Goal: Information Seeking & Learning: Check status

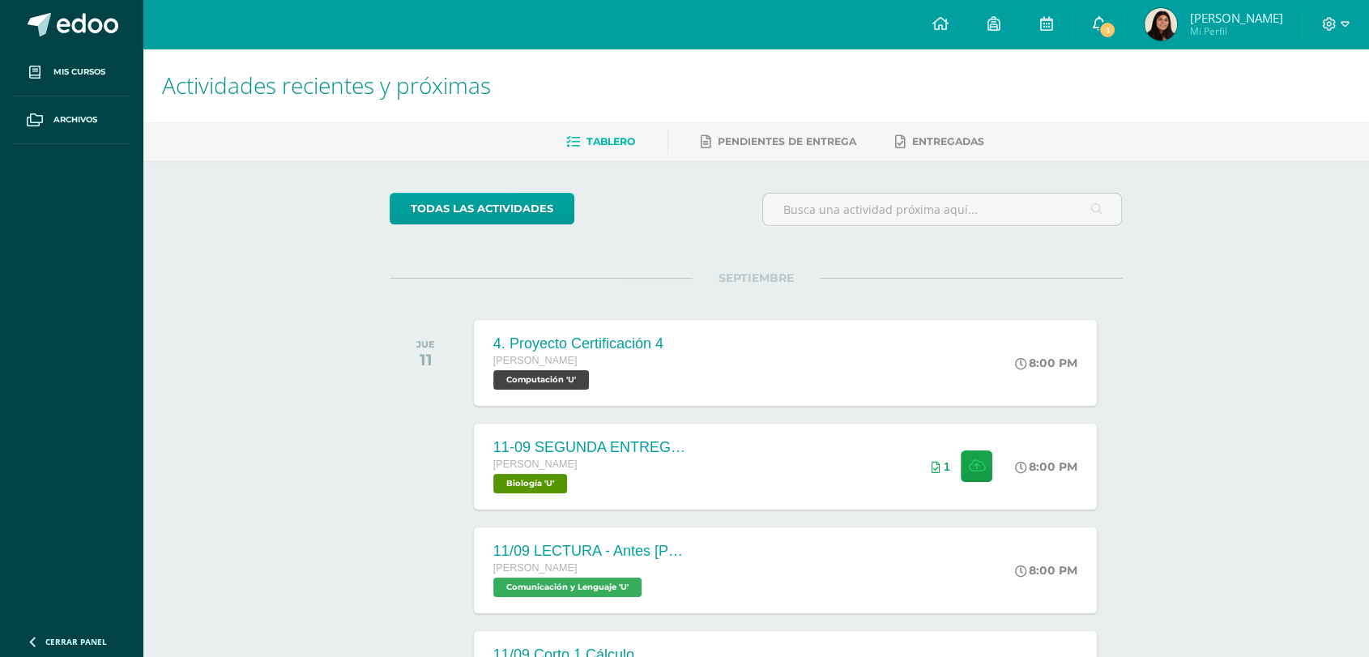
click at [1078, 27] on link "1" at bounding box center [1099, 24] width 52 height 49
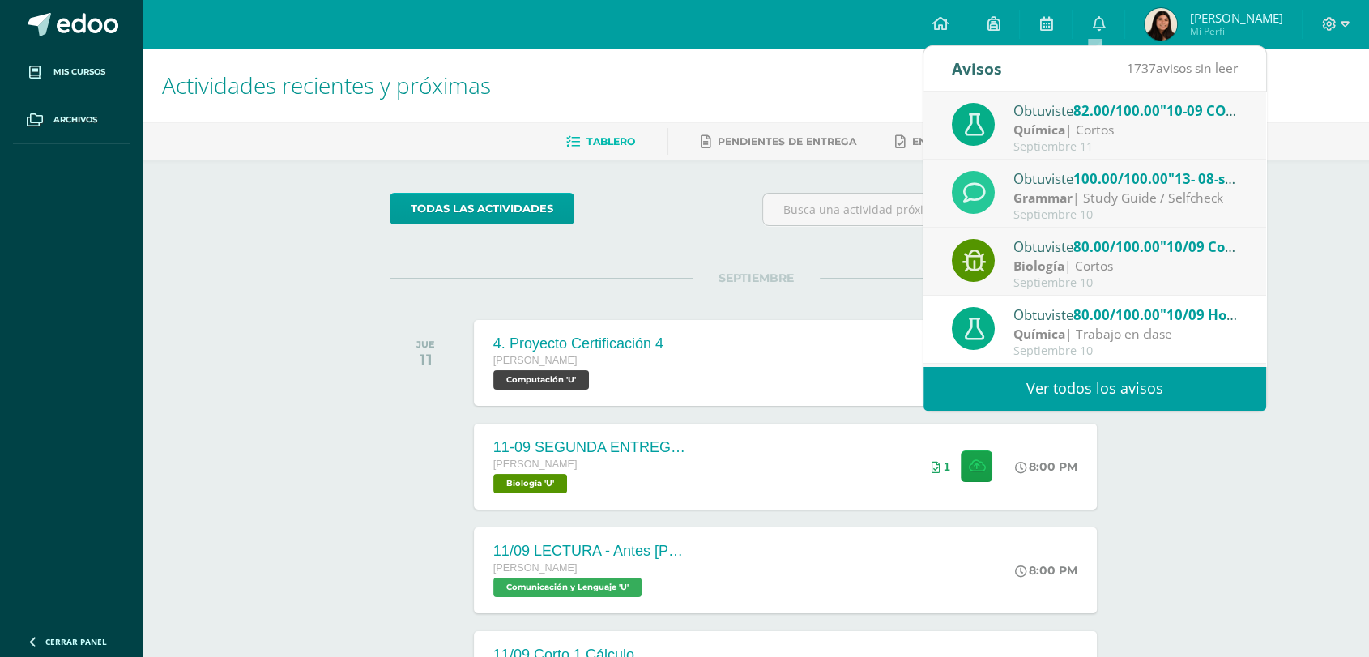
click at [1045, 128] on strong "Química" at bounding box center [1039, 130] width 52 height 18
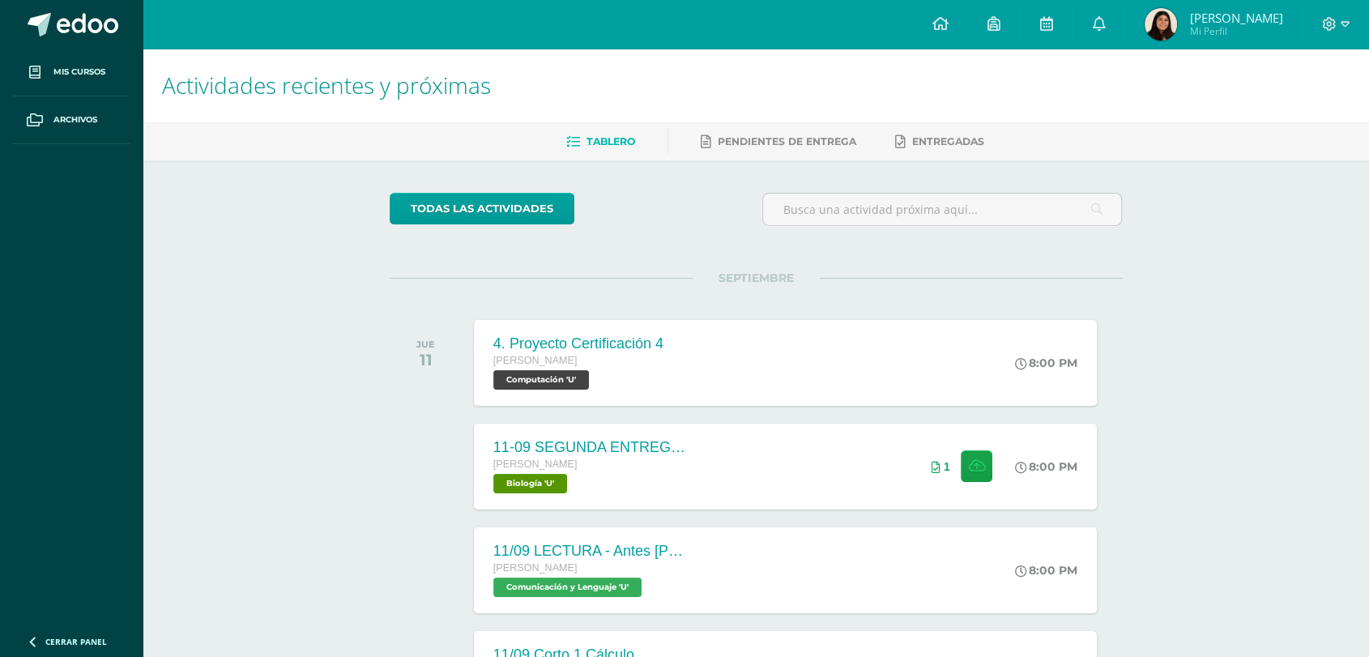
click at [1145, 34] on img at bounding box center [1161, 24] width 32 height 32
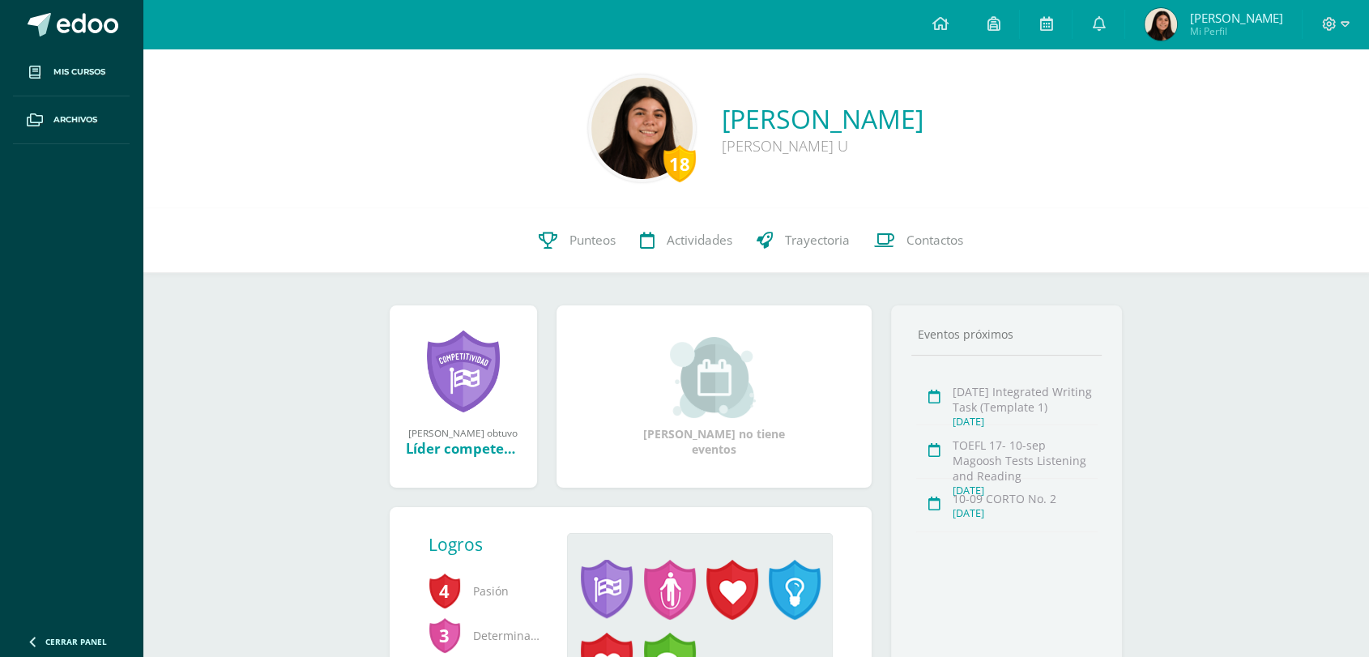
click at [564, 277] on div "[PERSON_NAME] ganó el logro: Líder competente Asignado por [PERSON_NAME] [DATE]…" at bounding box center [756, 533] width 798 height 520
click at [539, 233] on icon at bounding box center [548, 240] width 19 height 17
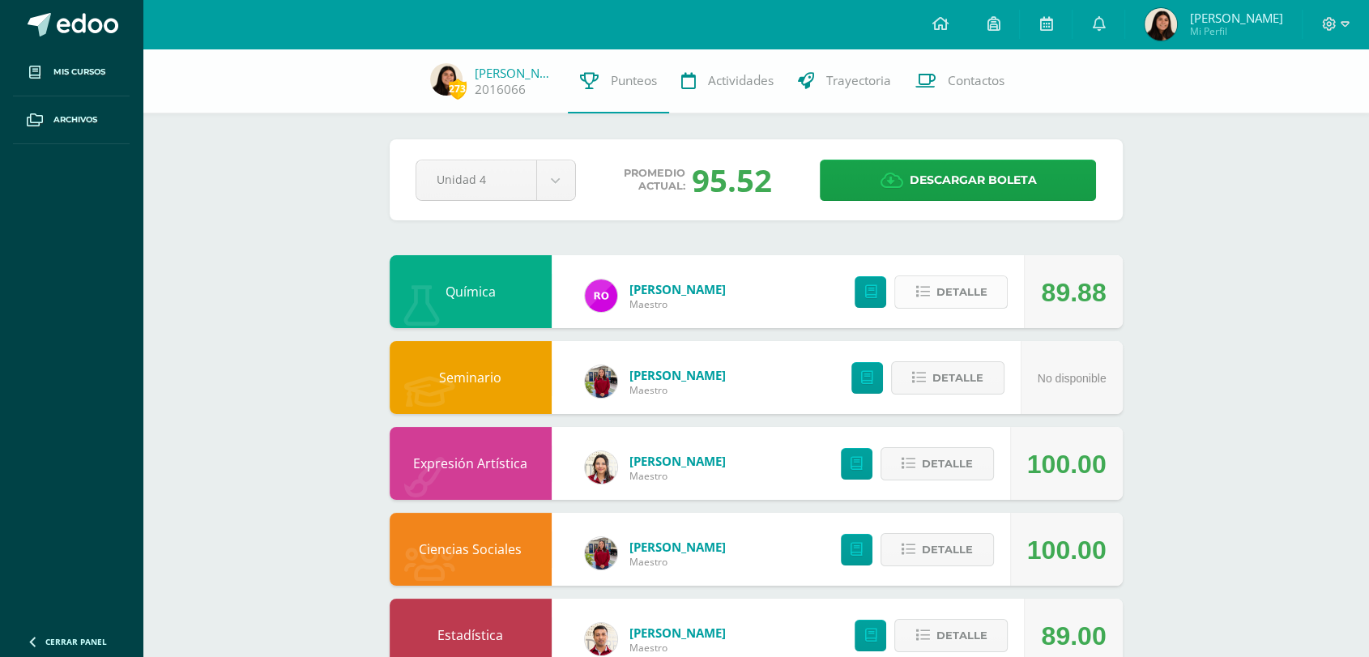
click at [975, 303] on span "Detalle" at bounding box center [961, 292] width 51 height 30
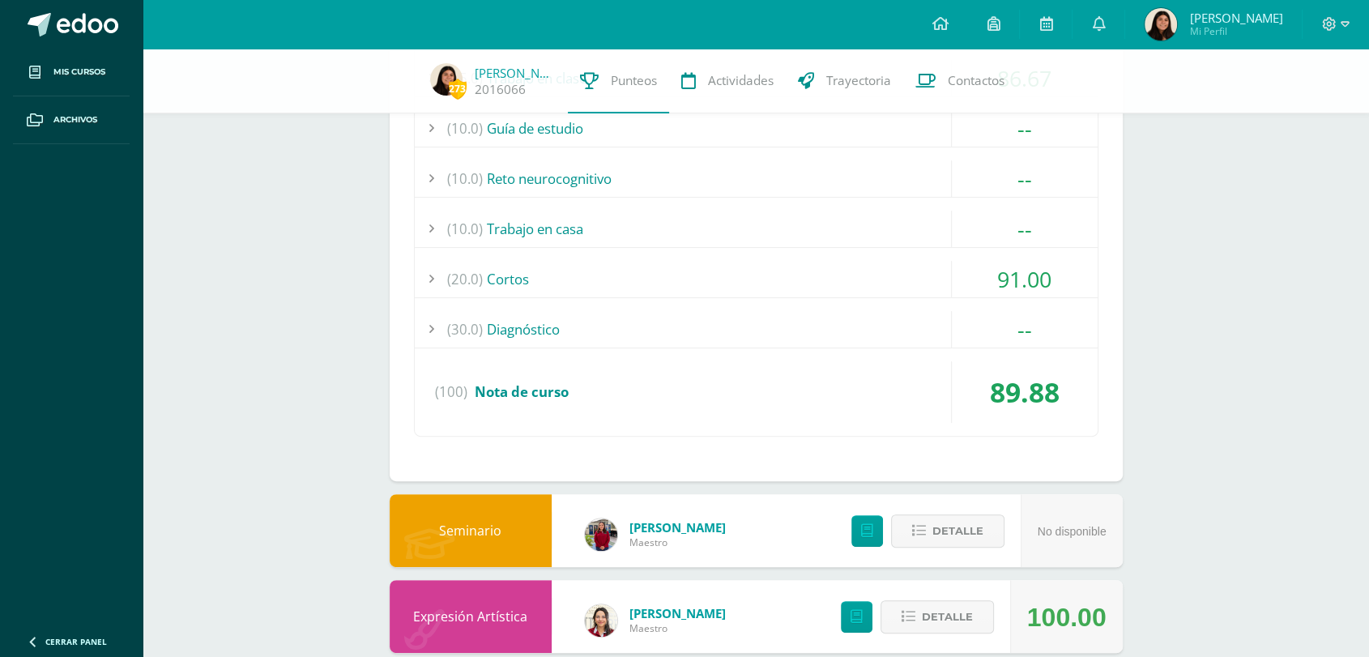
scroll to position [454, 0]
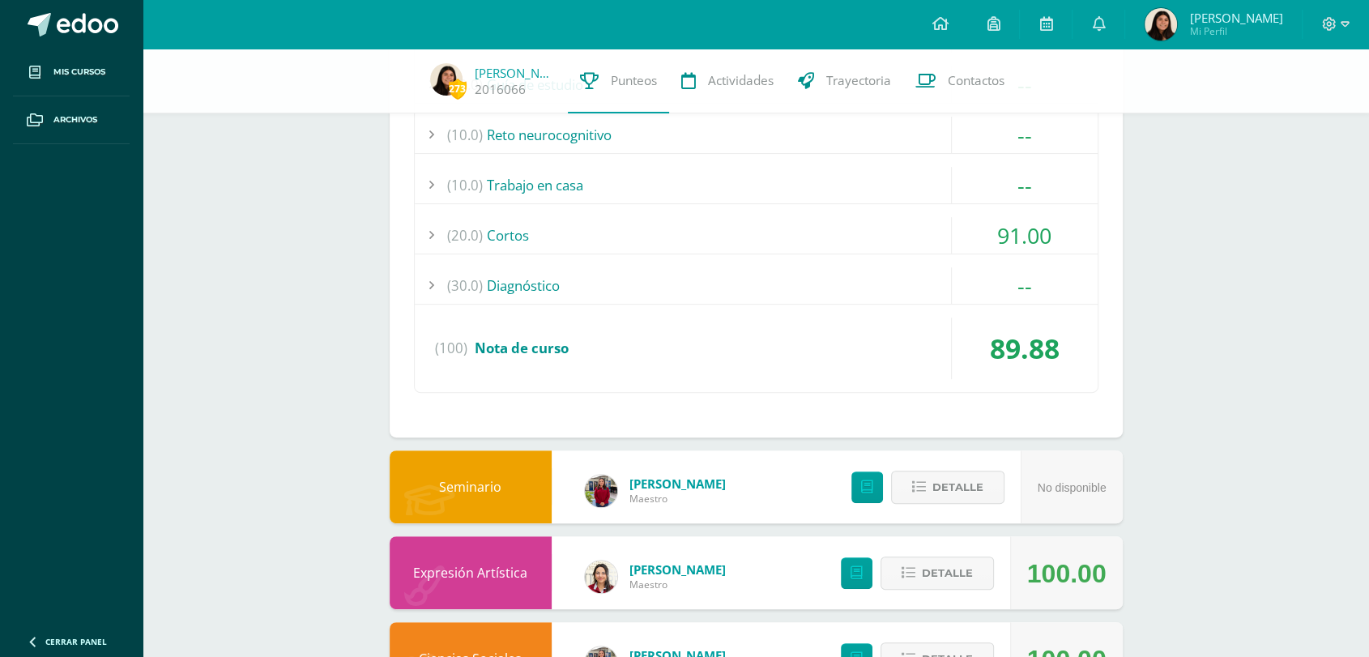
click at [847, 234] on div "(20.0) [GEOGRAPHIC_DATA]" at bounding box center [756, 235] width 683 height 36
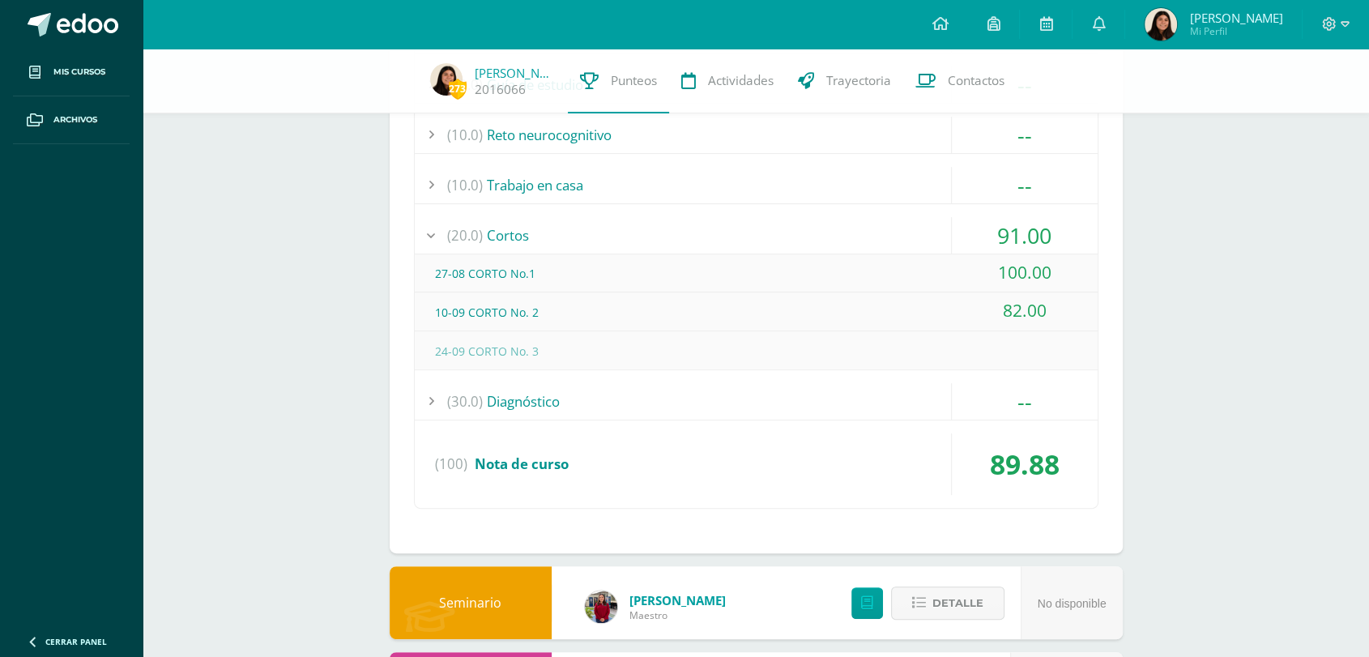
click at [847, 234] on div "(20.0) [GEOGRAPHIC_DATA]" at bounding box center [756, 235] width 683 height 36
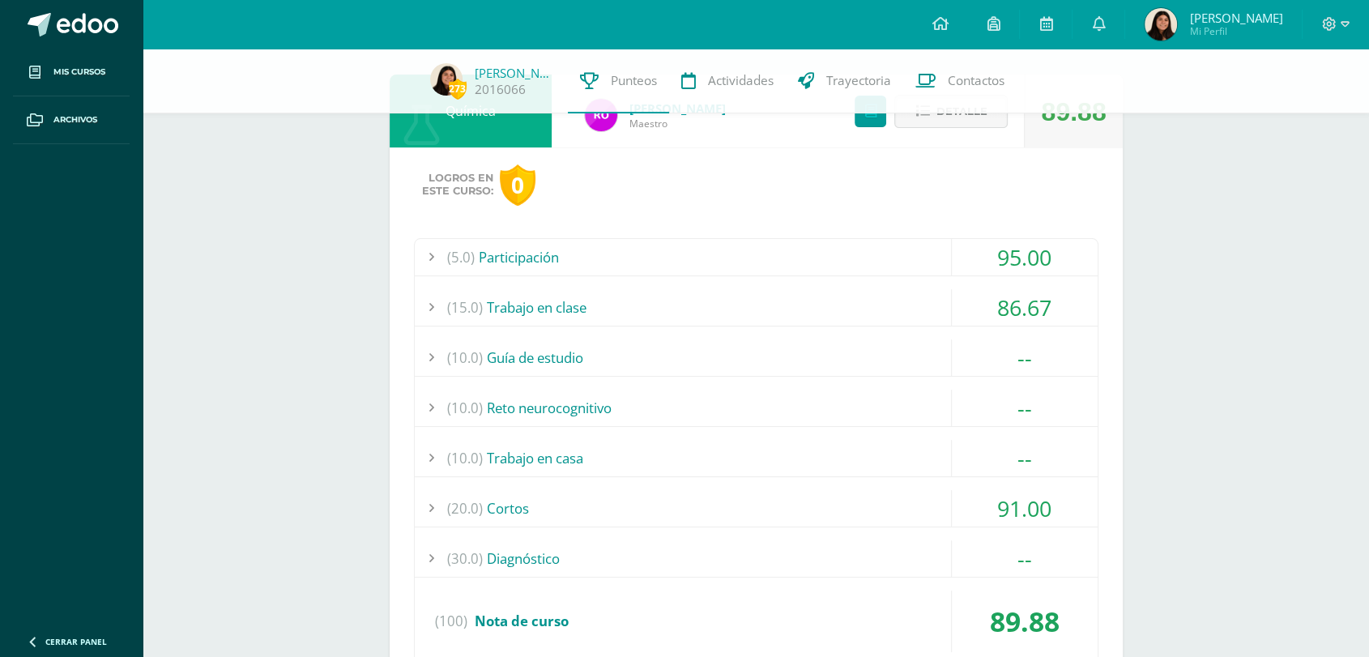
scroll to position [173, 0]
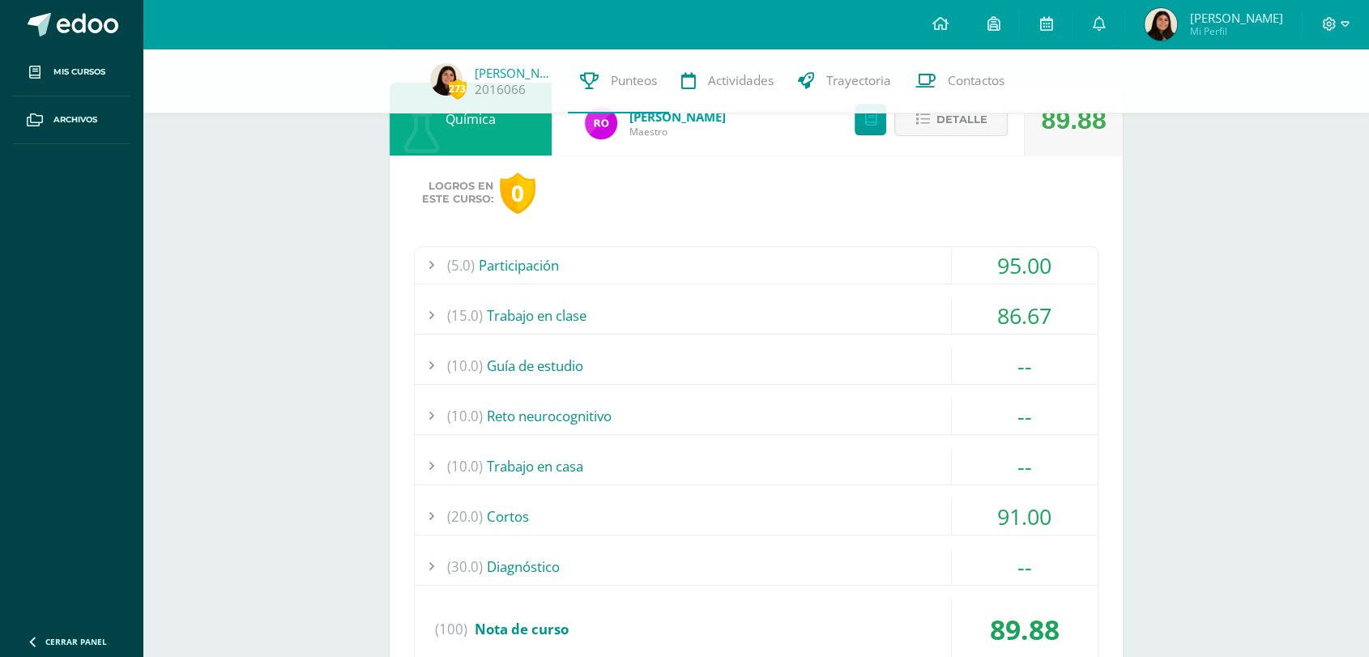
click at [778, 305] on div "(15.0) Trabajo en clase" at bounding box center [756, 315] width 683 height 36
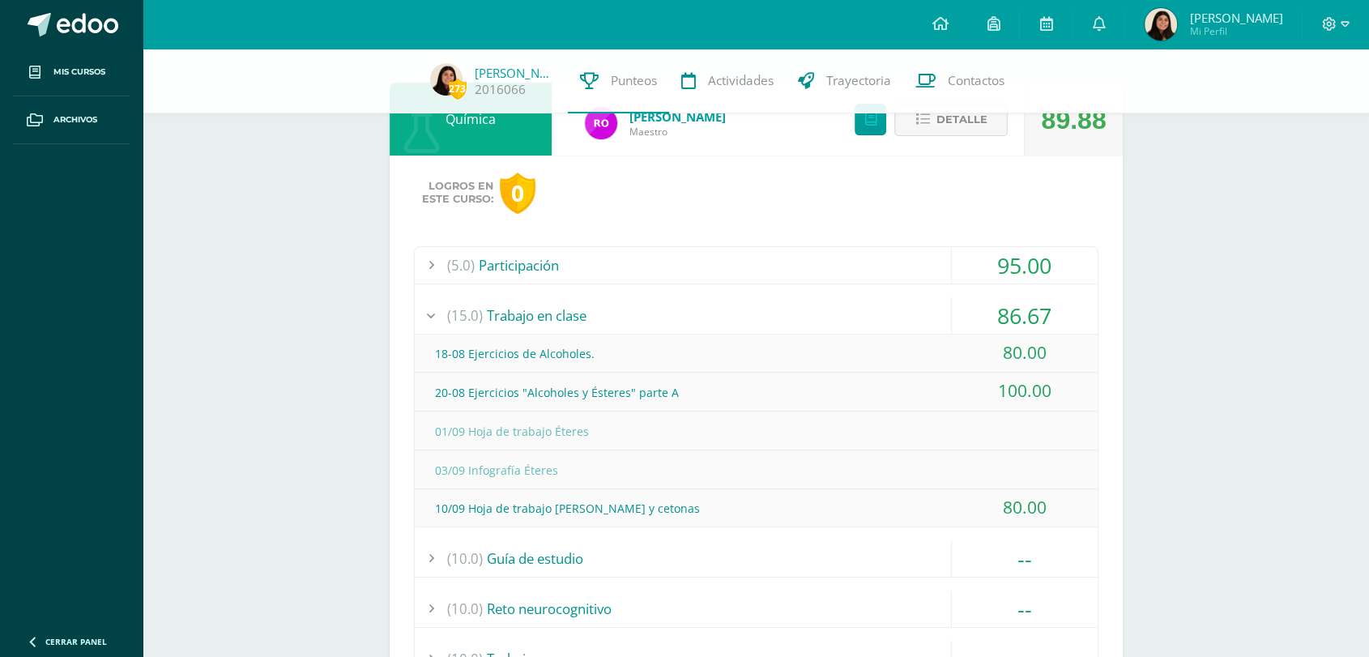
click at [770, 307] on div "(15.0) Trabajo en clase" at bounding box center [756, 315] width 683 height 36
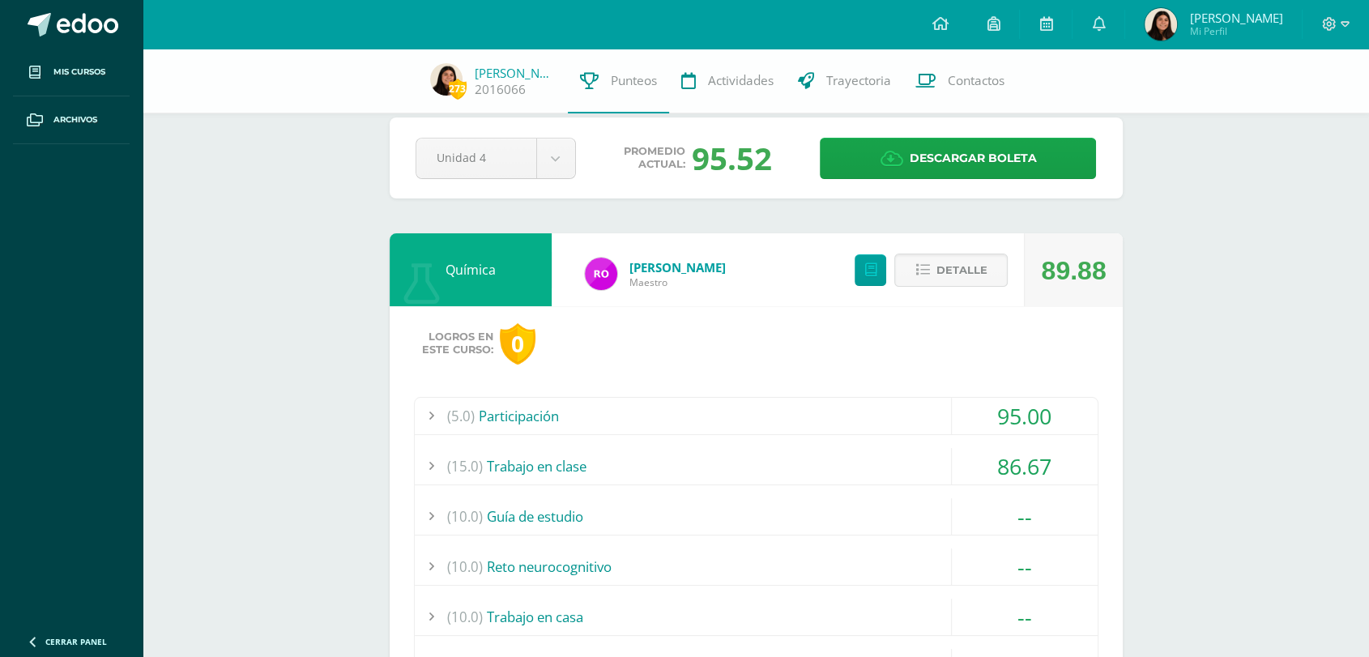
scroll to position [21, 0]
click at [958, 279] on span "Detalle" at bounding box center [961, 271] width 51 height 30
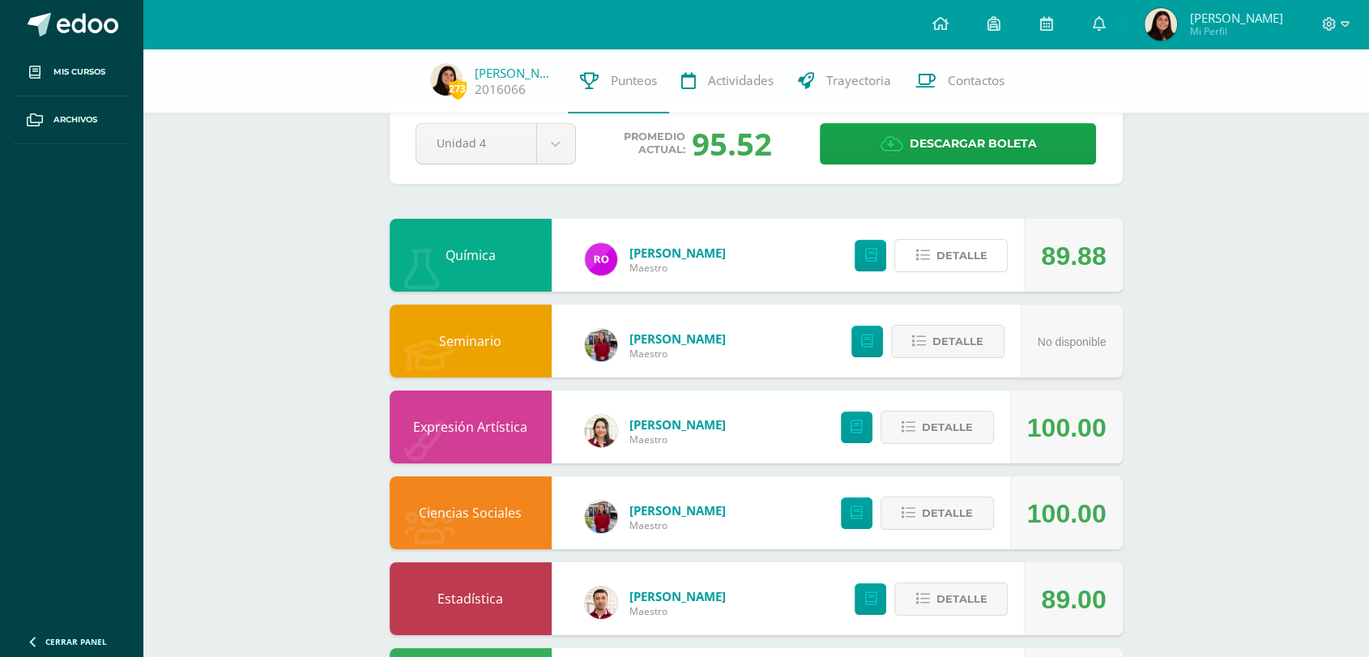
scroll to position [0, 0]
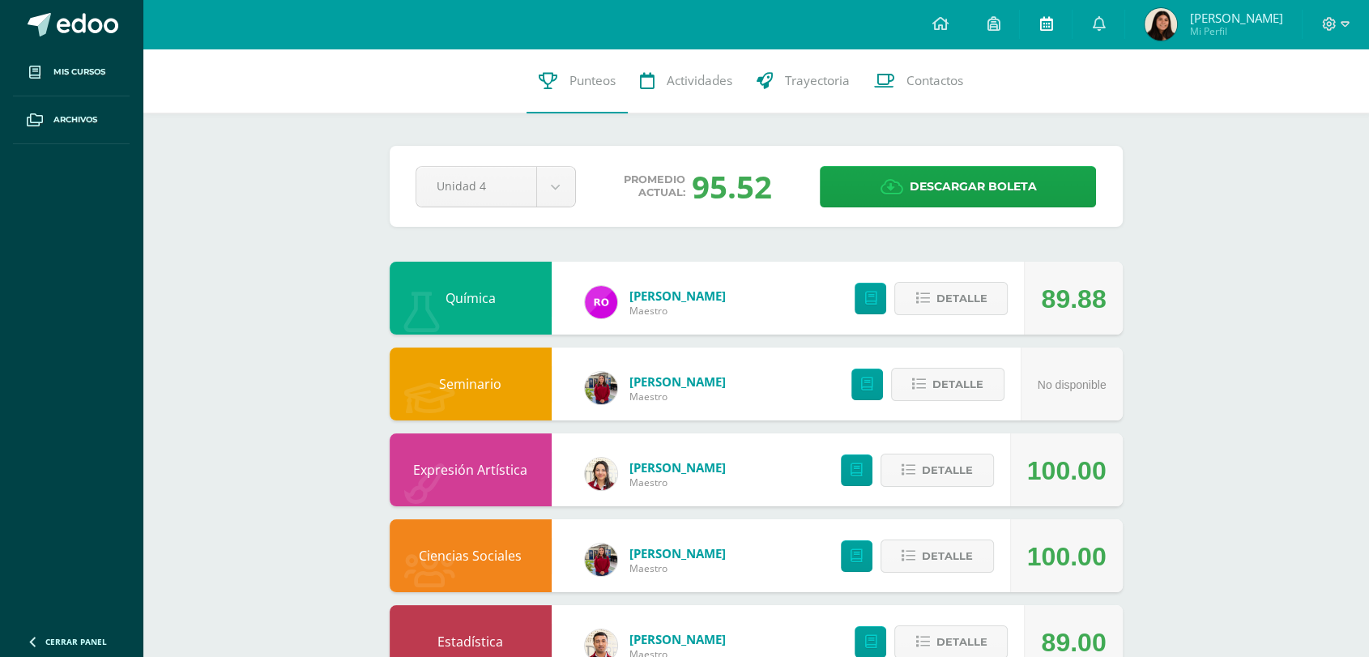
click at [1041, 41] on link at bounding box center [1046, 24] width 52 height 49
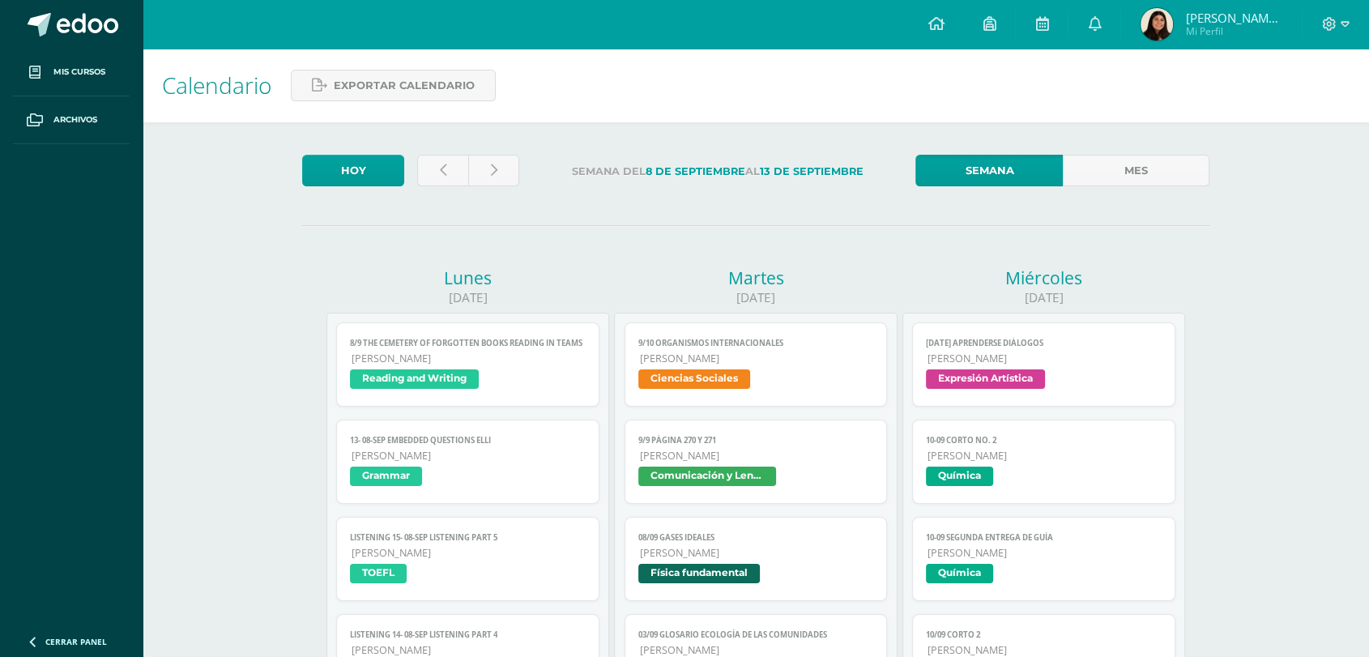
drag, startPoint x: 556, startPoint y: 172, endPoint x: 881, endPoint y: 220, distance: 328.3
click at [732, 121] on div "Calendario Exportar calendario" at bounding box center [756, 86] width 1226 height 74
